Goal: Find specific page/section: Find specific page/section

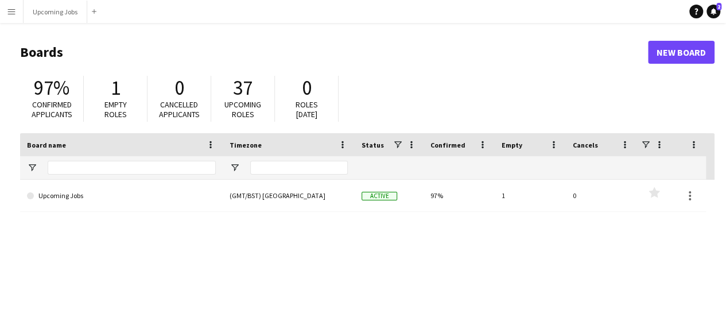
click at [10, 15] on app-icon "Menu" at bounding box center [11, 11] width 9 height 9
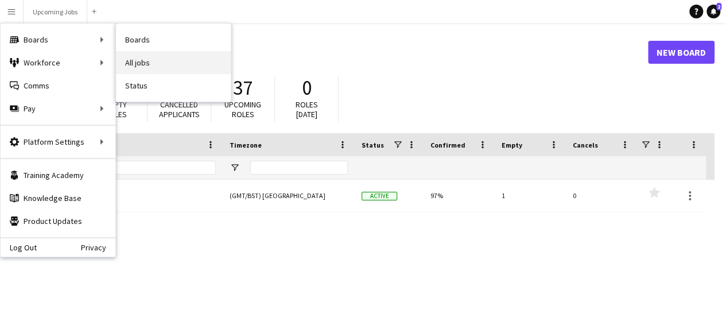
click at [155, 64] on link "All jobs" at bounding box center [173, 62] width 115 height 23
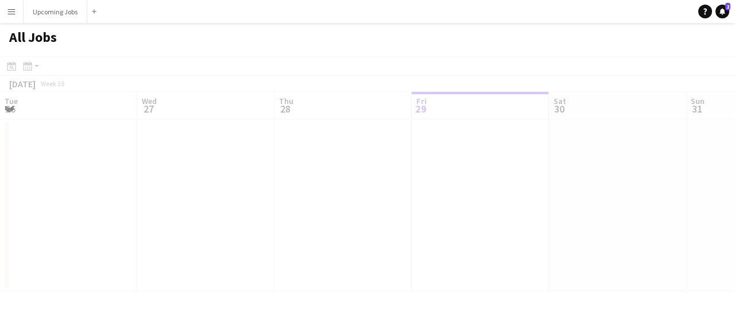
scroll to position [0, 274]
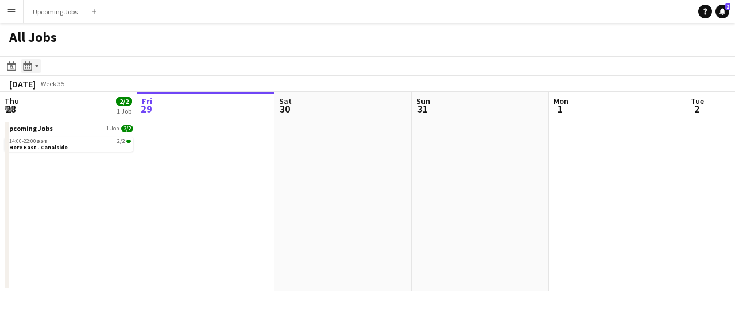
click at [29, 71] on div "Month view / Day view" at bounding box center [28, 66] width 14 height 14
click at [51, 86] on link "Day view by Board" at bounding box center [61, 88] width 63 height 10
click at [15, 66] on icon "Date picker" at bounding box center [11, 65] width 9 height 9
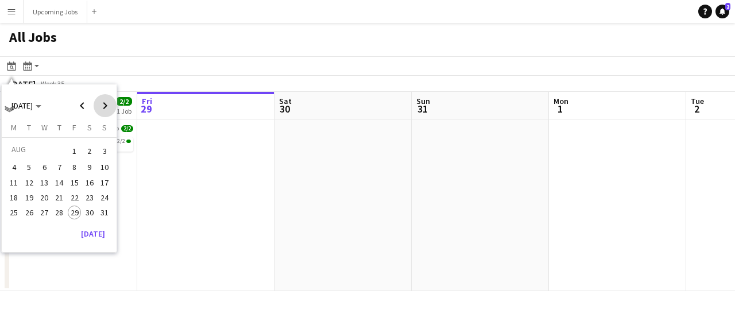
click at [106, 100] on span "Next month" at bounding box center [105, 105] width 23 height 23
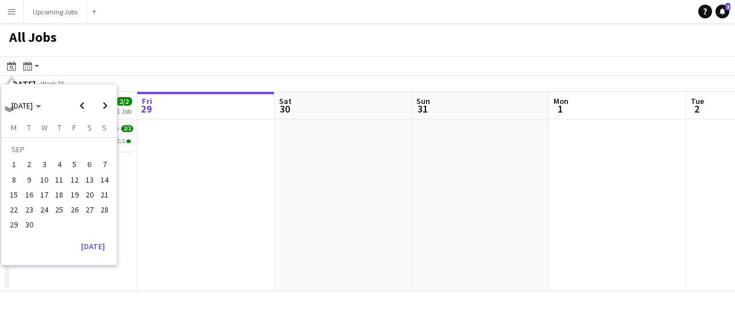
click at [11, 179] on span "8" at bounding box center [14, 180] width 14 height 14
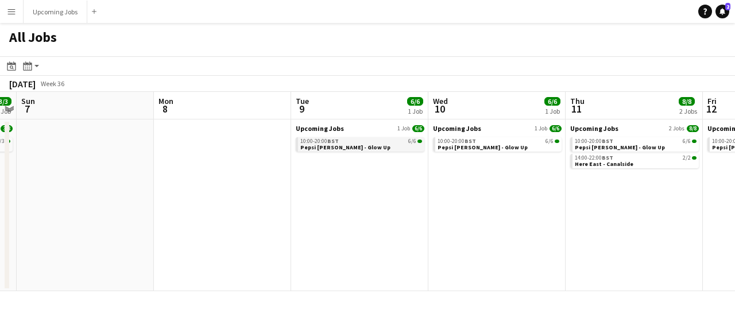
click at [358, 146] on span "Pepsi [PERSON_NAME] - Glow Up" at bounding box center [345, 147] width 90 height 7
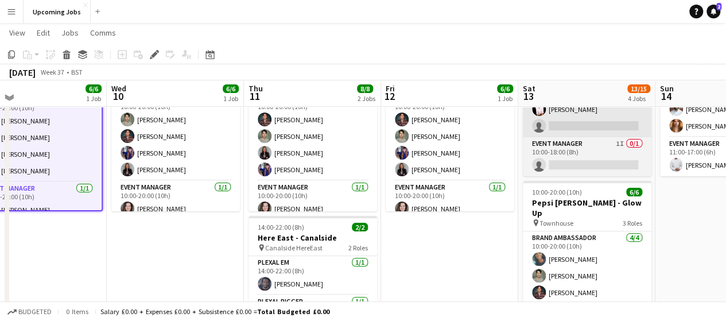
scroll to position [93, 0]
